Goal: Check status

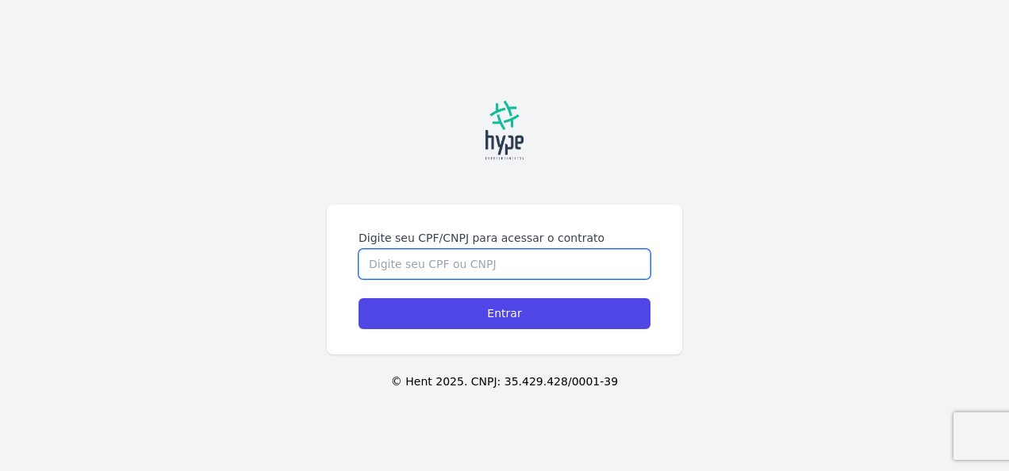
click at [433, 265] on input "Digite seu CPF/CNPJ para acessar o contrato" at bounding box center [505, 264] width 292 height 30
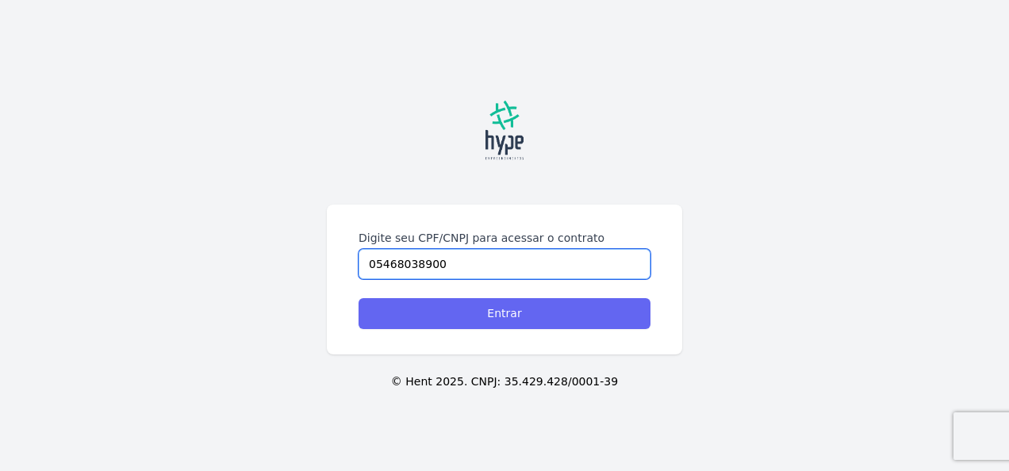
type input "05468038900"
click at [498, 308] on input "Entrar" at bounding box center [505, 313] width 292 height 31
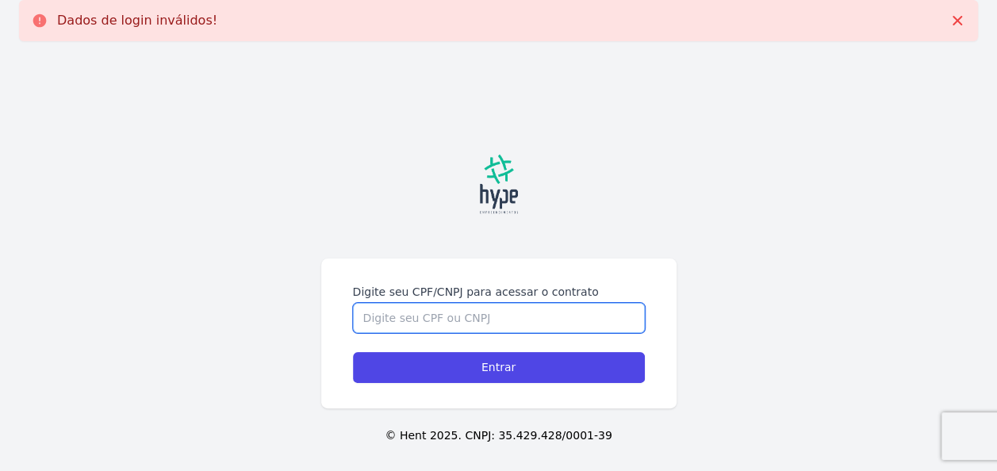
click at [513, 322] on input "Digite seu CPF/CNPJ para acessar o contrato" at bounding box center [499, 318] width 292 height 30
type input "07482219994"
click at [353, 352] on input "Entrar" at bounding box center [499, 367] width 292 height 31
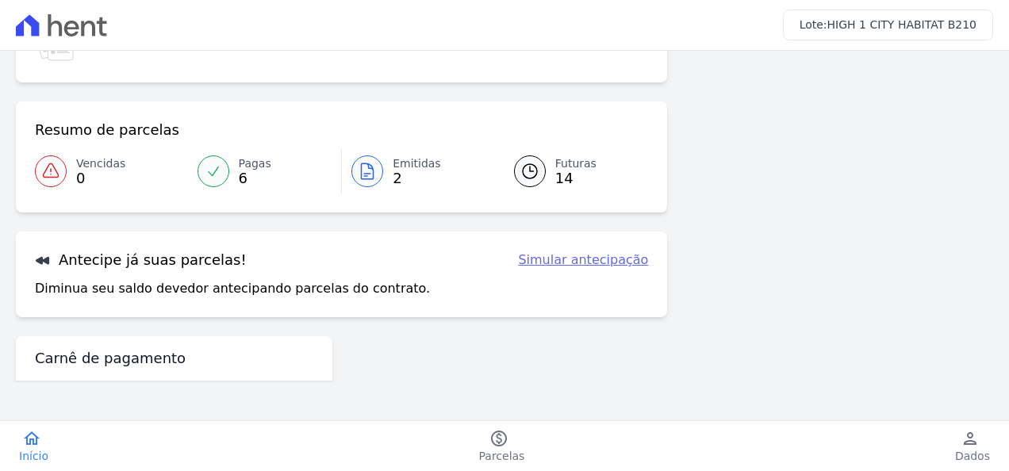
scroll to position [159, 0]
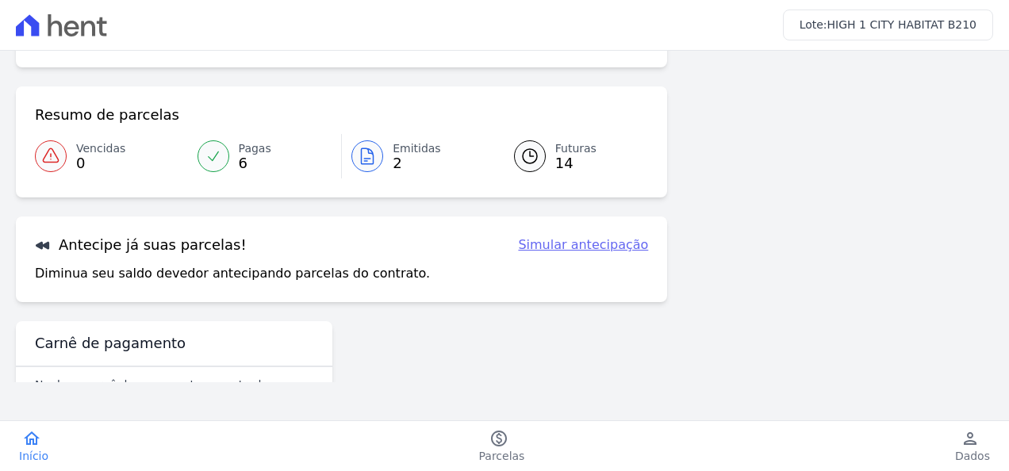
click at [415, 148] on span "Emitidas" at bounding box center [417, 148] width 48 height 17
